Goal: Information Seeking & Learning: Check status

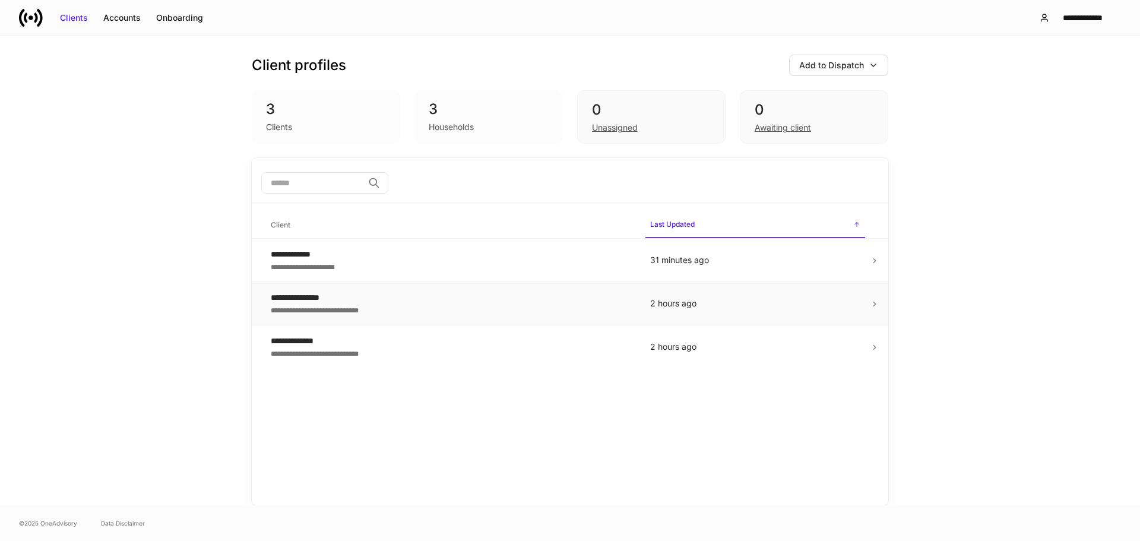
click at [479, 308] on div "**********" at bounding box center [451, 309] width 360 height 12
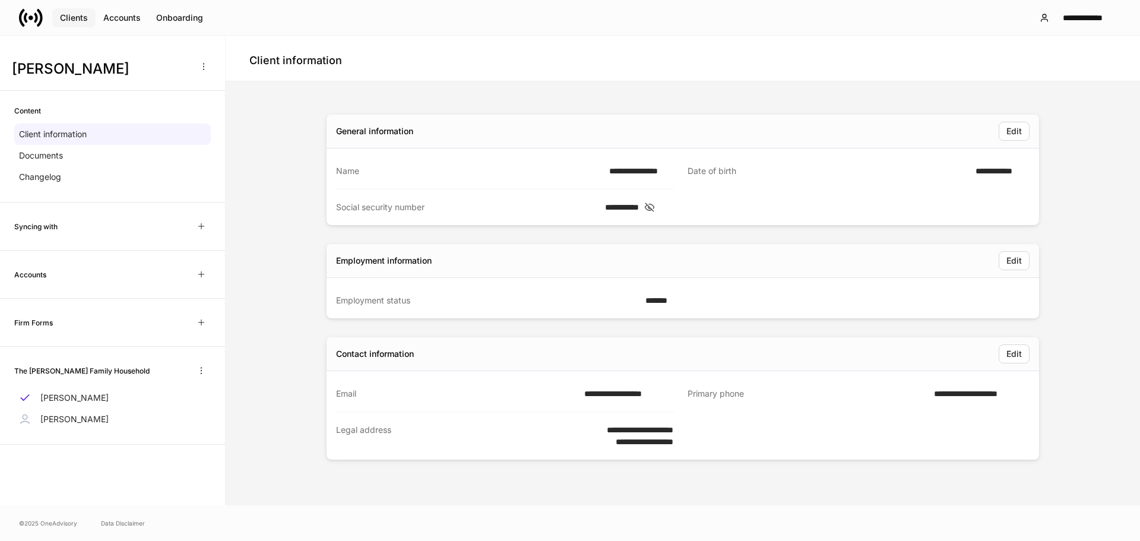
click at [83, 20] on div "Clients" at bounding box center [74, 18] width 28 height 12
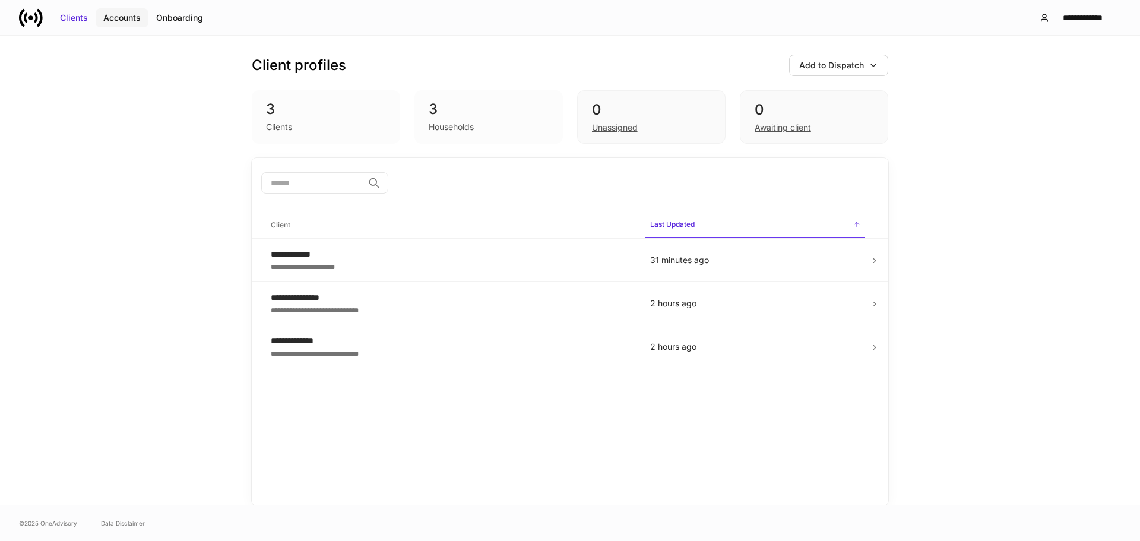
click at [132, 14] on div "Accounts" at bounding box center [121, 18] width 37 height 12
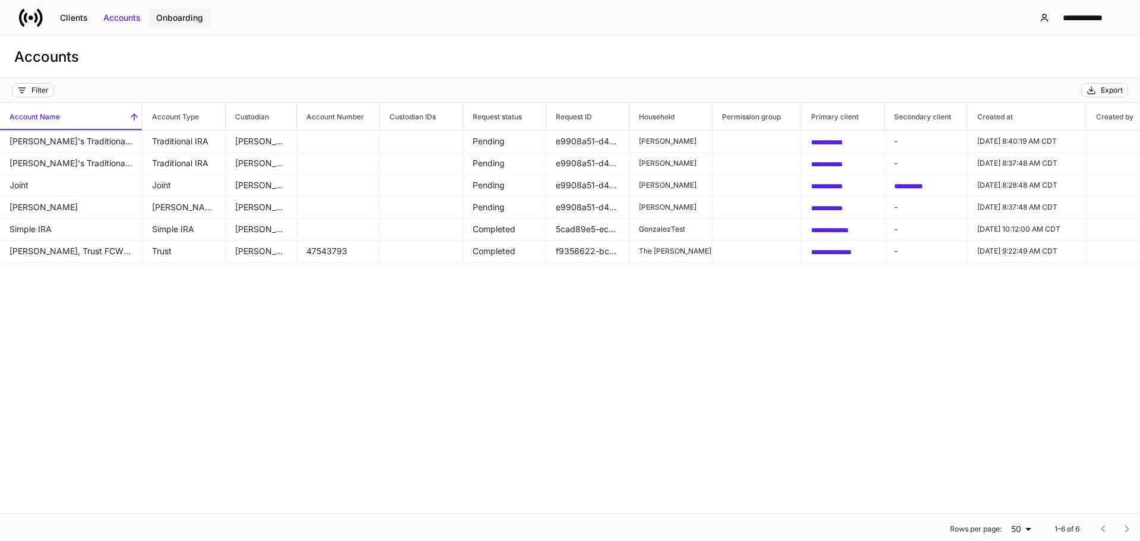
click at [163, 16] on div "Onboarding" at bounding box center [179, 18] width 47 height 12
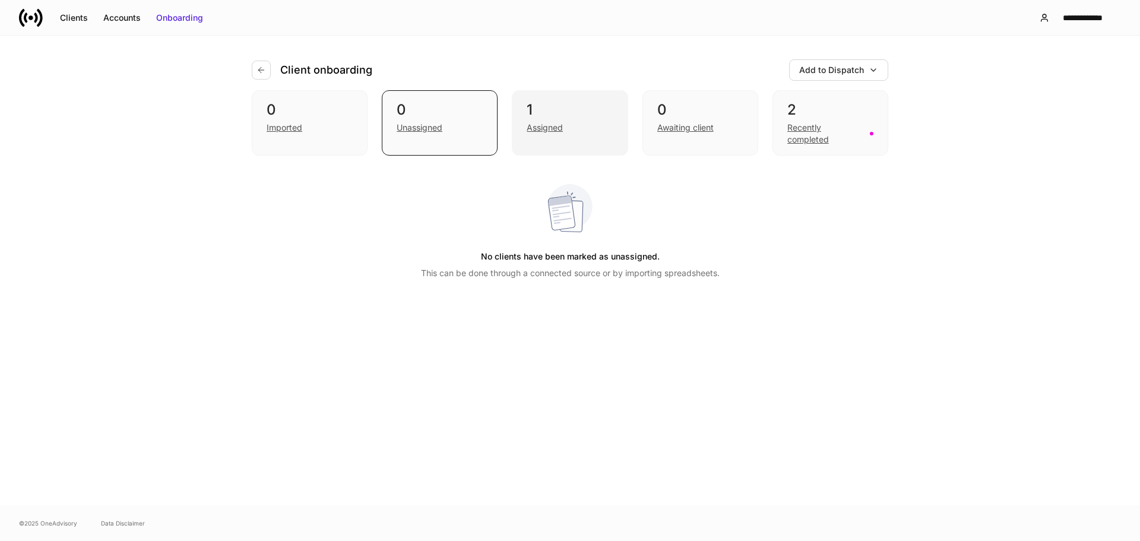
click at [544, 126] on div "Assigned" at bounding box center [545, 128] width 36 height 12
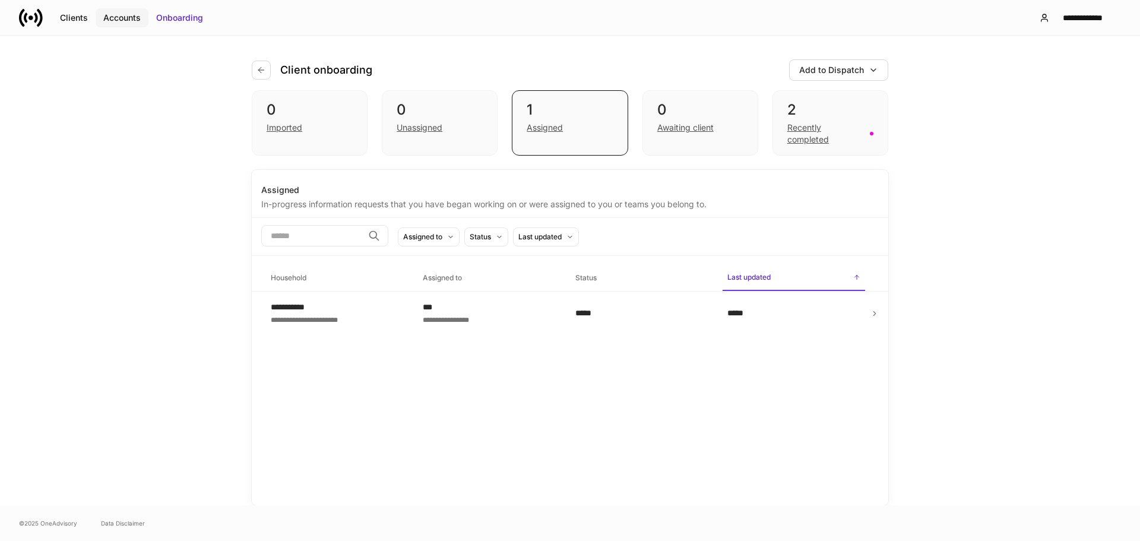
click at [106, 16] on div "Accounts" at bounding box center [121, 18] width 37 height 12
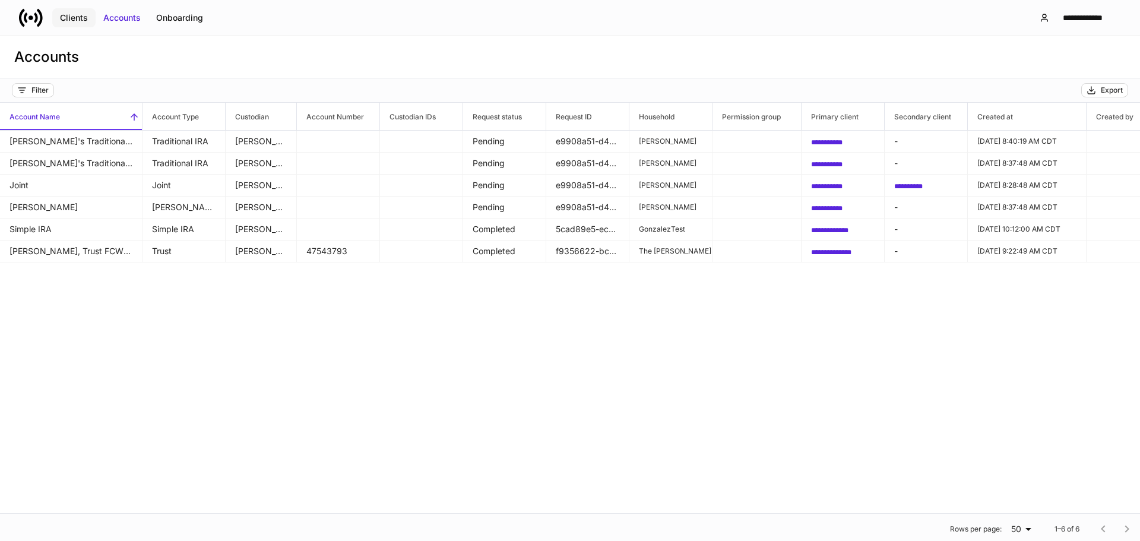
click at [77, 23] on div "Clients" at bounding box center [74, 18] width 28 height 12
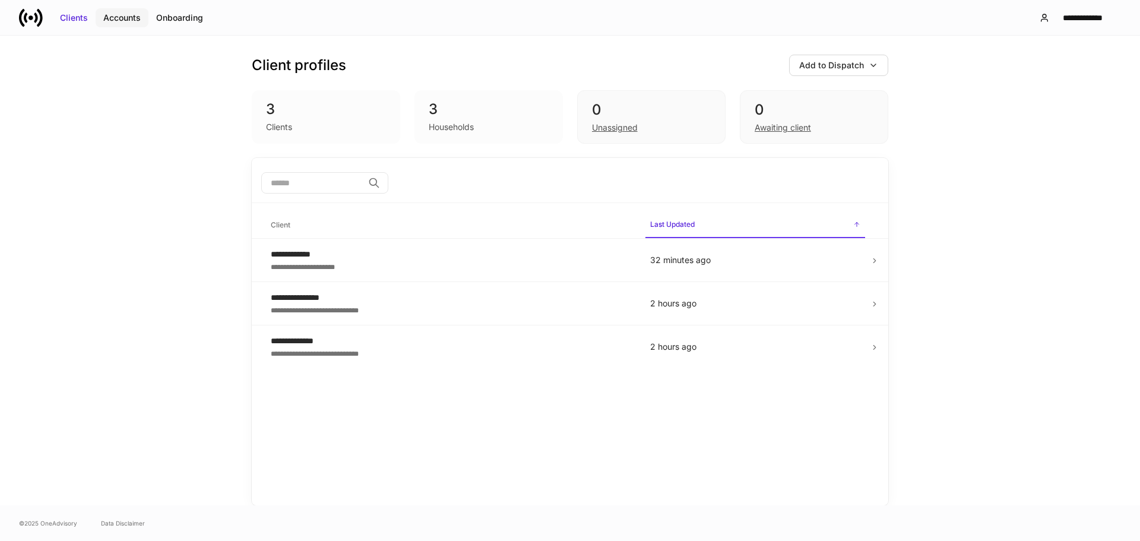
click at [126, 20] on div "Accounts" at bounding box center [121, 18] width 37 height 12
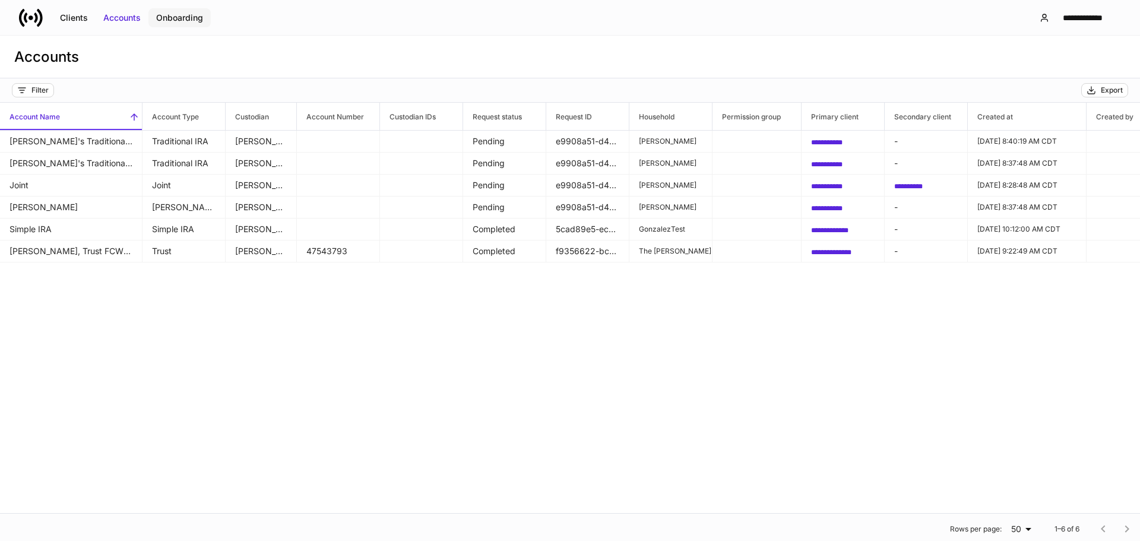
click at [176, 19] on div "Onboarding" at bounding box center [179, 18] width 47 height 12
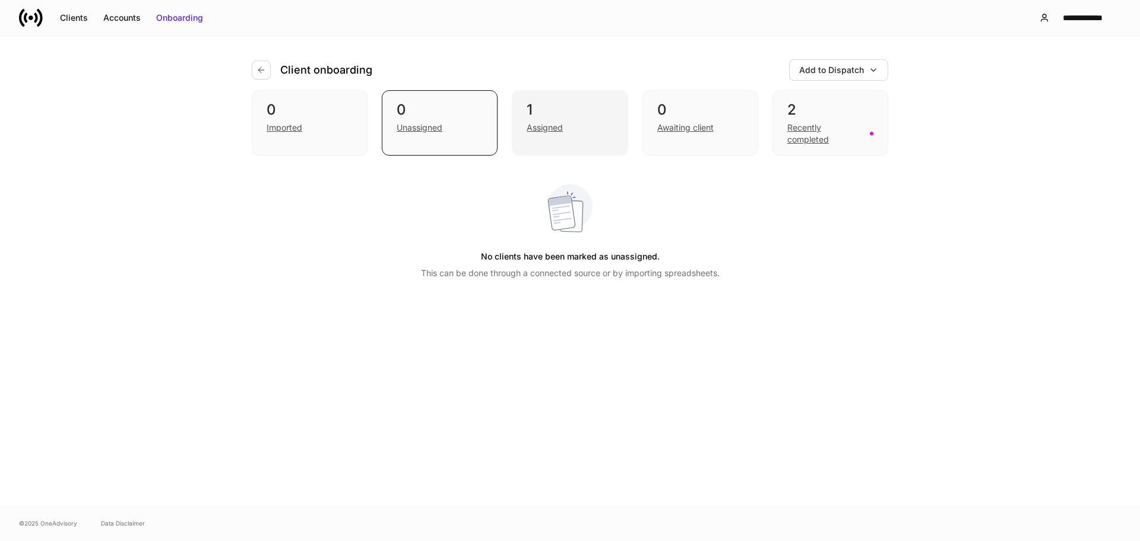
click at [556, 128] on div "Assigned" at bounding box center [545, 128] width 36 height 12
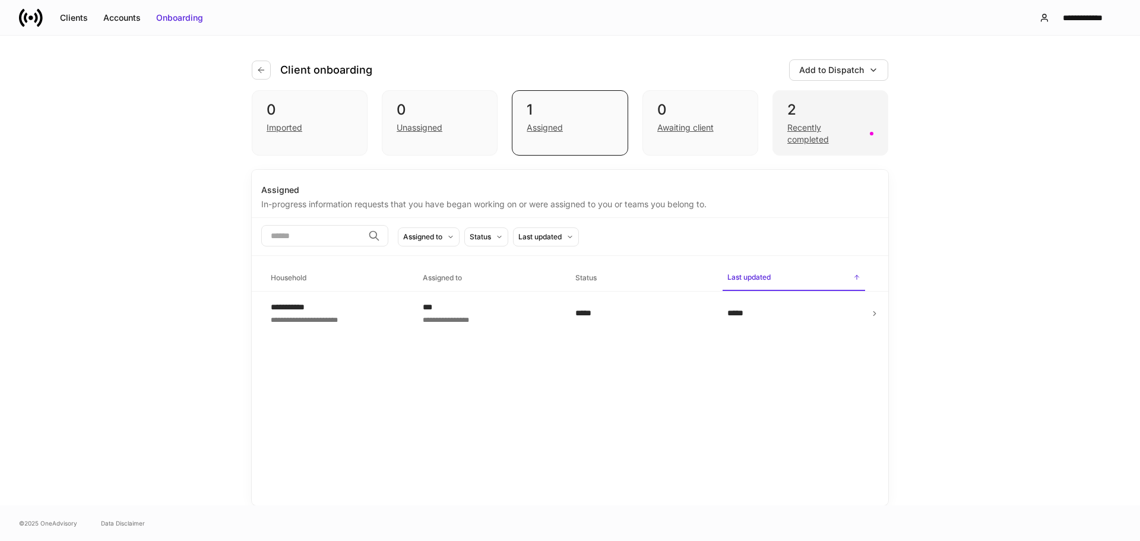
click at [801, 126] on div "Recently completed" at bounding box center [824, 134] width 75 height 24
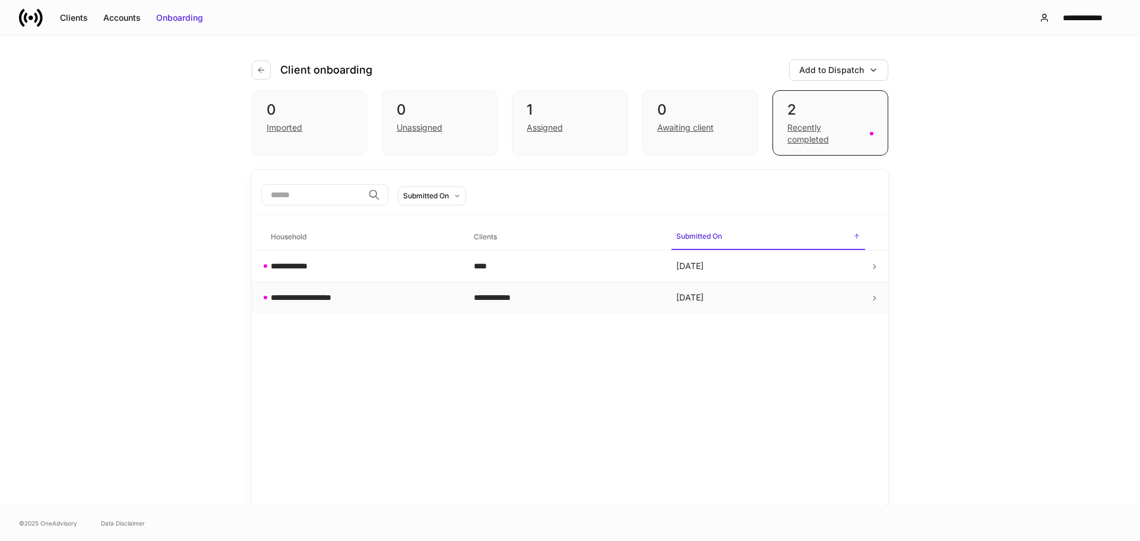
click at [374, 303] on div "**********" at bounding box center [363, 298] width 184 height 12
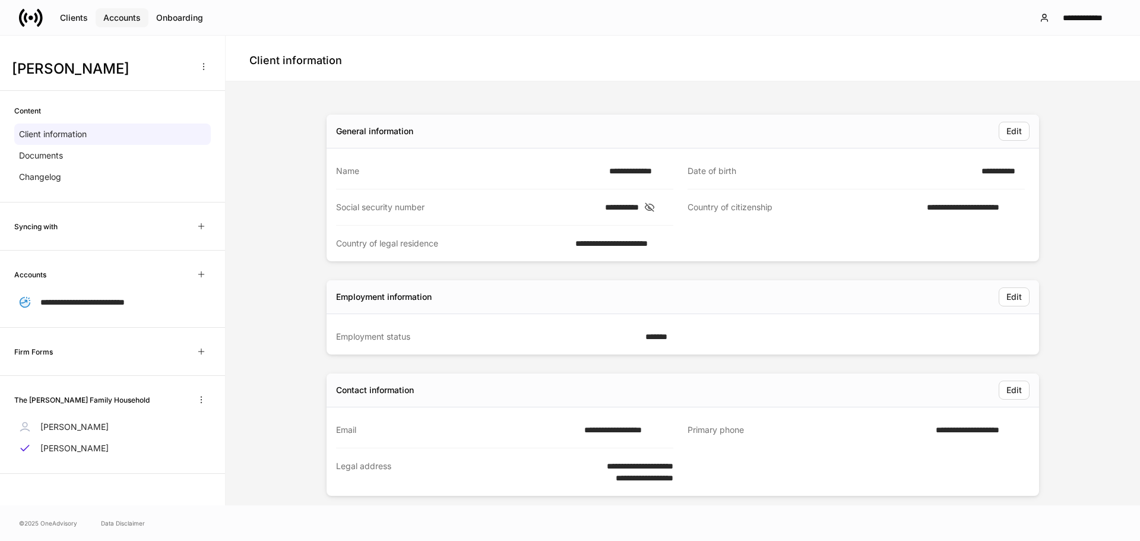
click at [131, 18] on div "Accounts" at bounding box center [121, 18] width 37 height 12
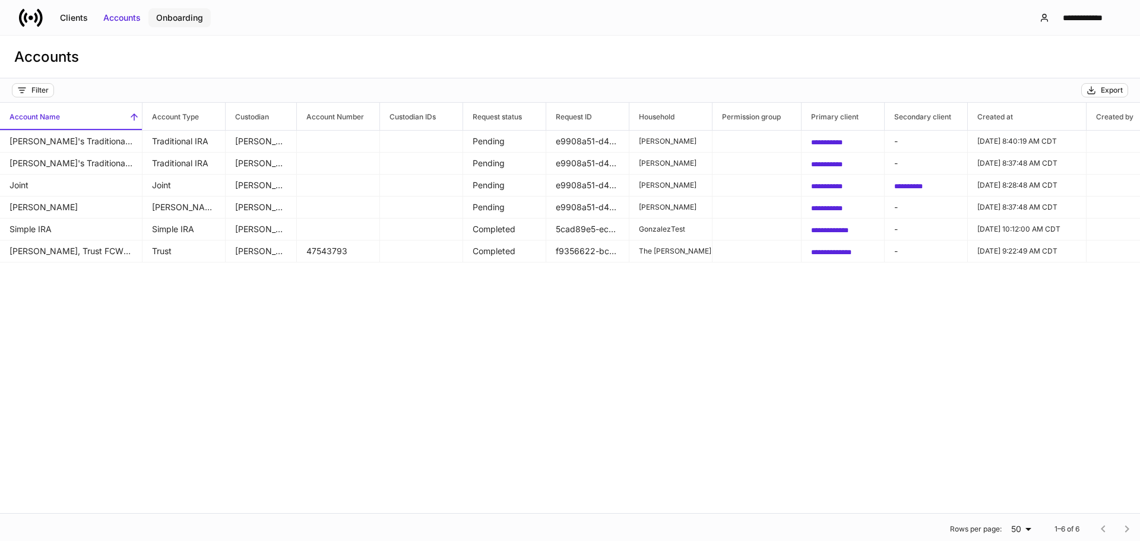
click at [175, 16] on div "Onboarding" at bounding box center [179, 18] width 47 height 12
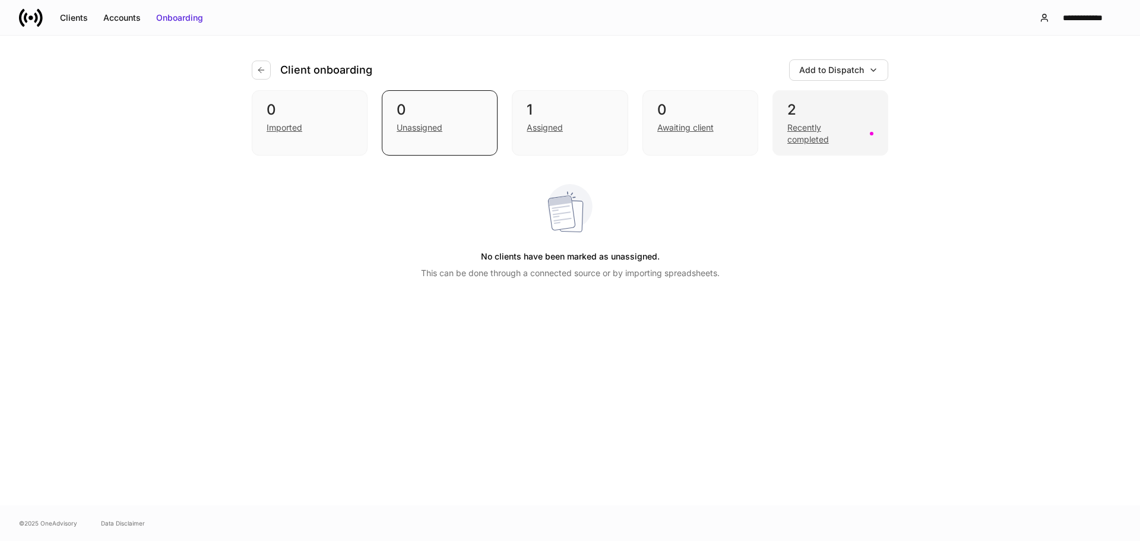
click at [814, 124] on div "Recently completed" at bounding box center [824, 134] width 75 height 24
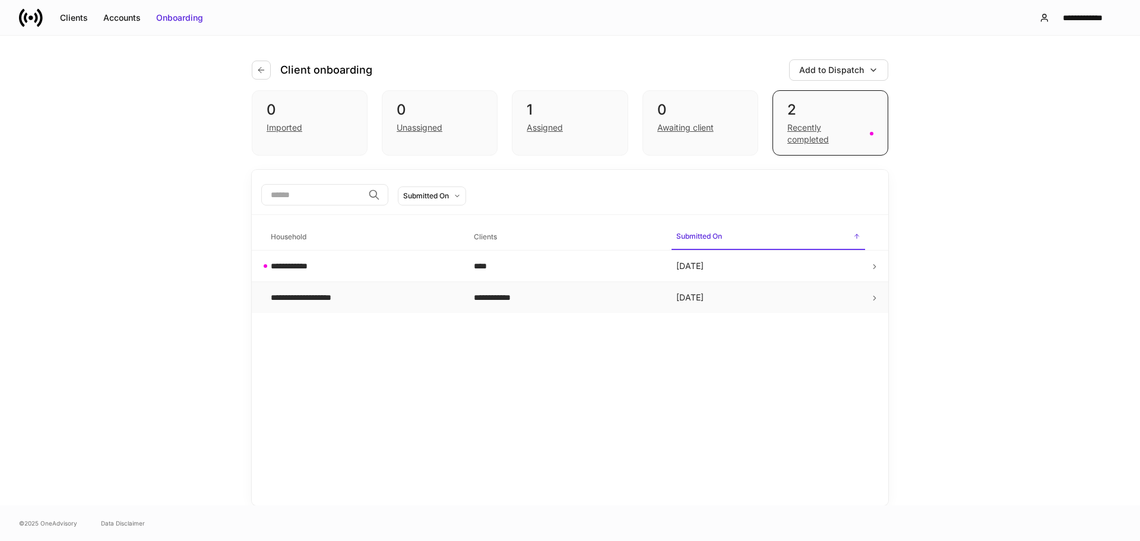
click at [379, 299] on div "**********" at bounding box center [363, 298] width 184 height 12
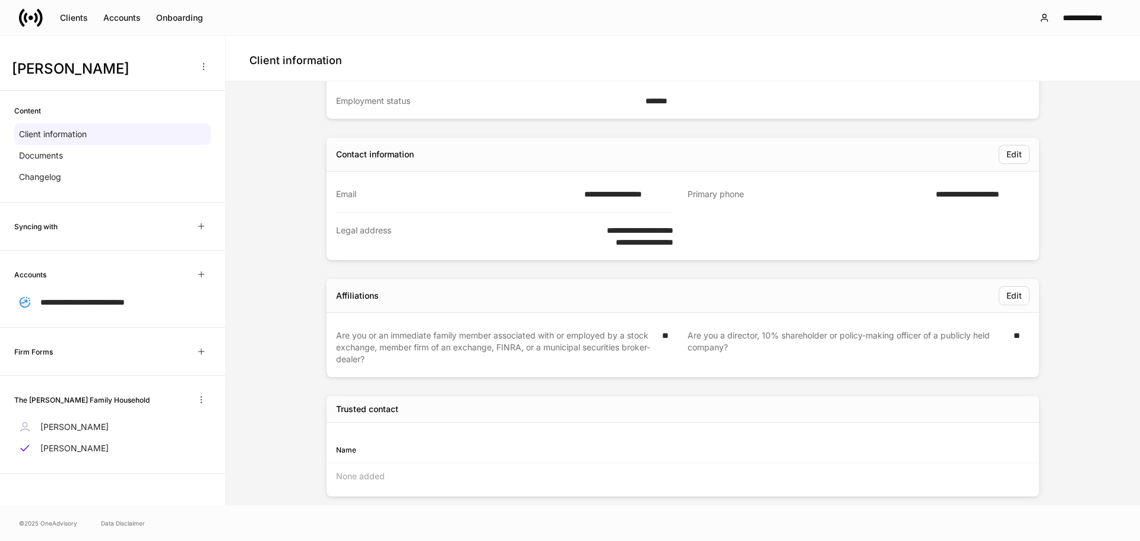
scroll to position [251, 0]
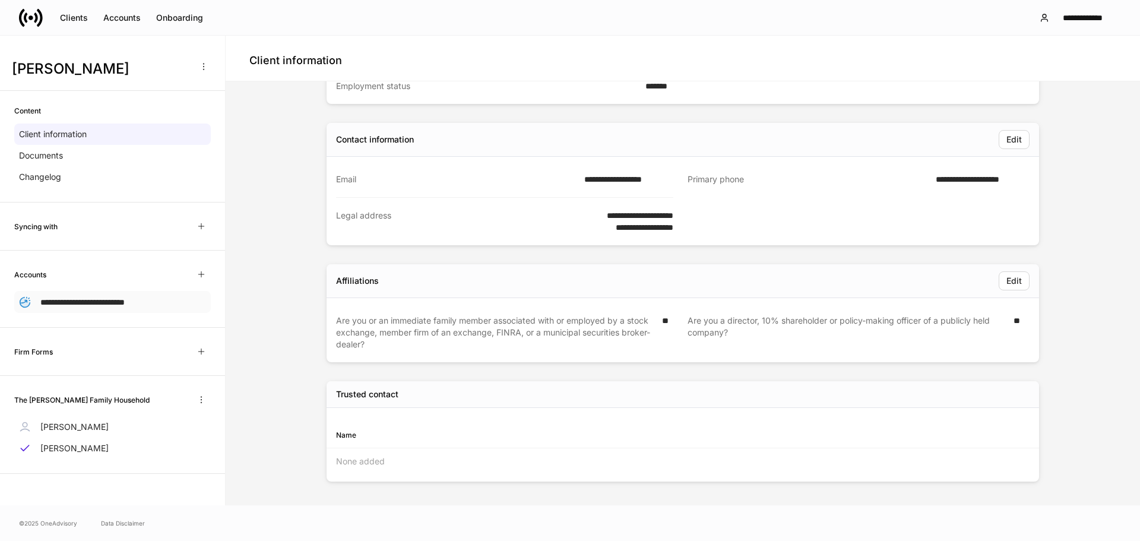
click at [125, 302] on span "**********" at bounding box center [82, 302] width 84 height 8
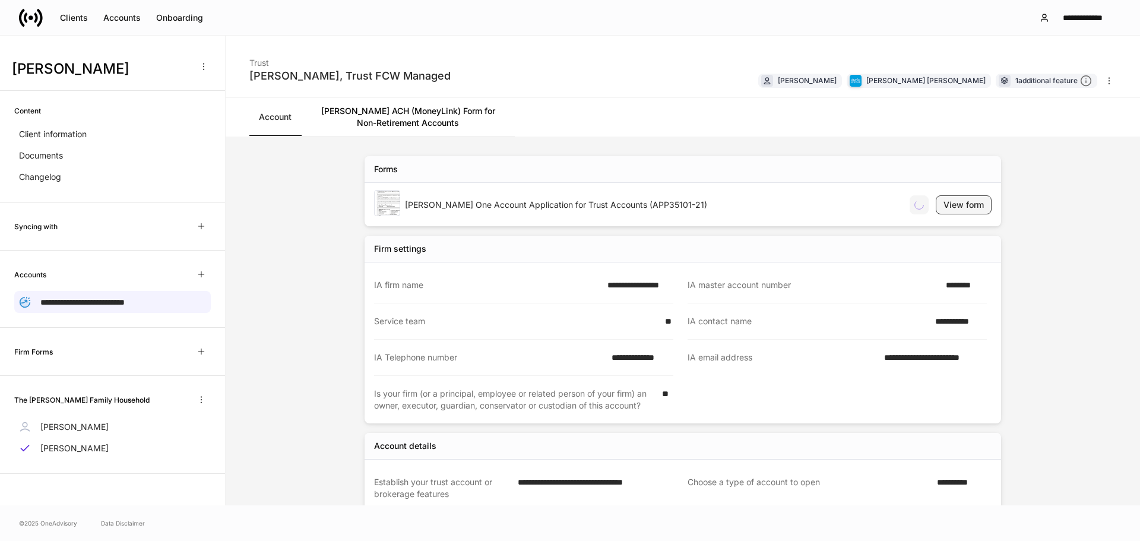
click at [970, 208] on div "View form" at bounding box center [964, 205] width 40 height 12
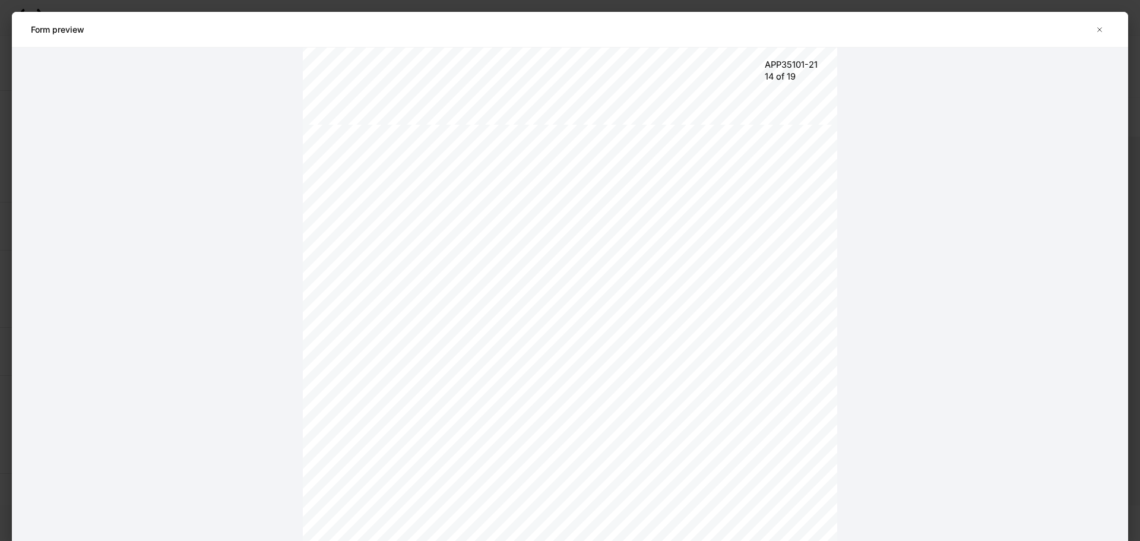
scroll to position [9740, 0]
drag, startPoint x: 1097, startPoint y: 32, endPoint x: 551, endPoint y: 232, distance: 581.7
click at [1095, 33] on icon "button" at bounding box center [1100, 30] width 10 height 10
